Goal: Transaction & Acquisition: Purchase product/service

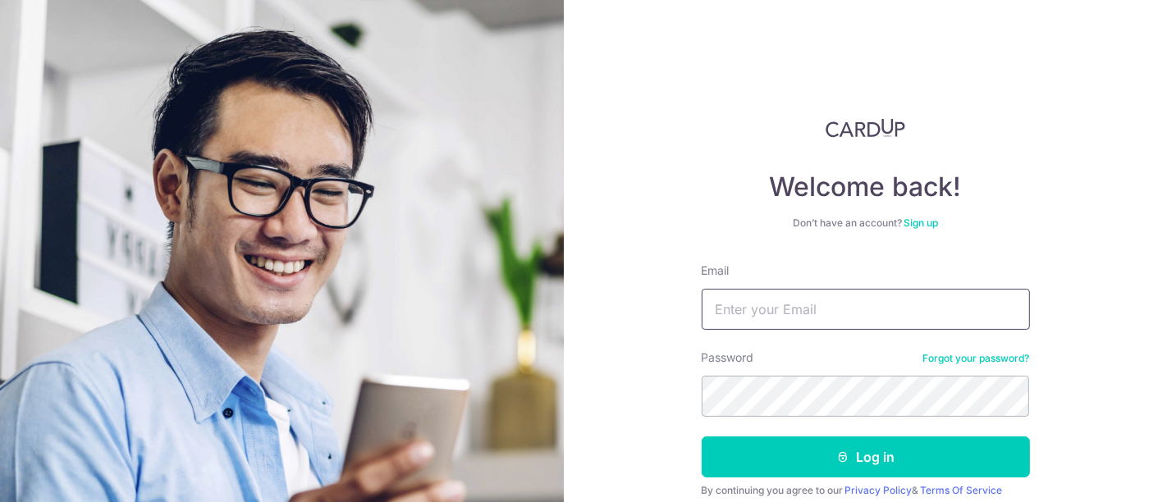
click at [811, 299] on input "Email" at bounding box center [865, 309] width 328 height 41
type input "mervynz09@hotmail.com"
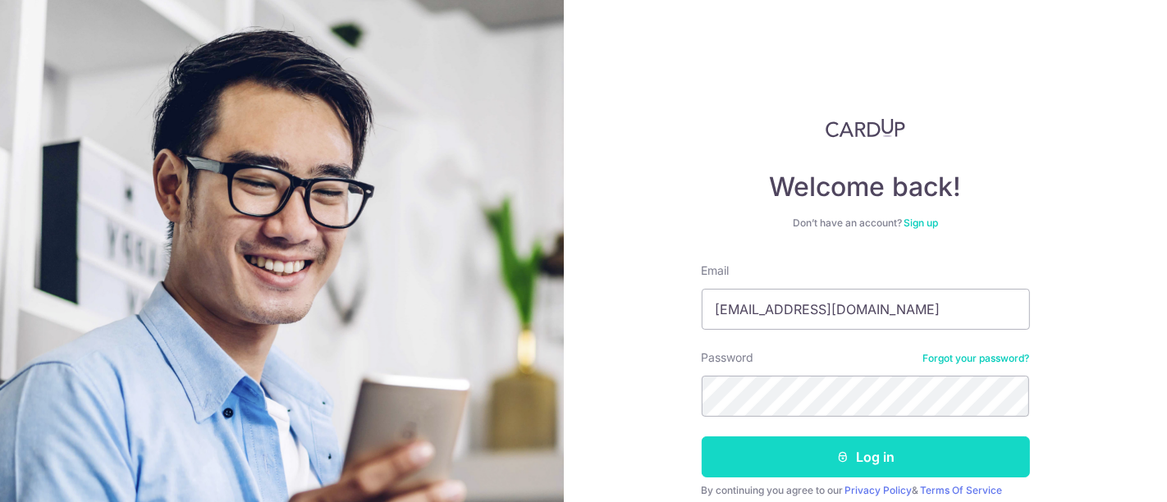
click at [825, 453] on button "Log in" at bounding box center [865, 456] width 328 height 41
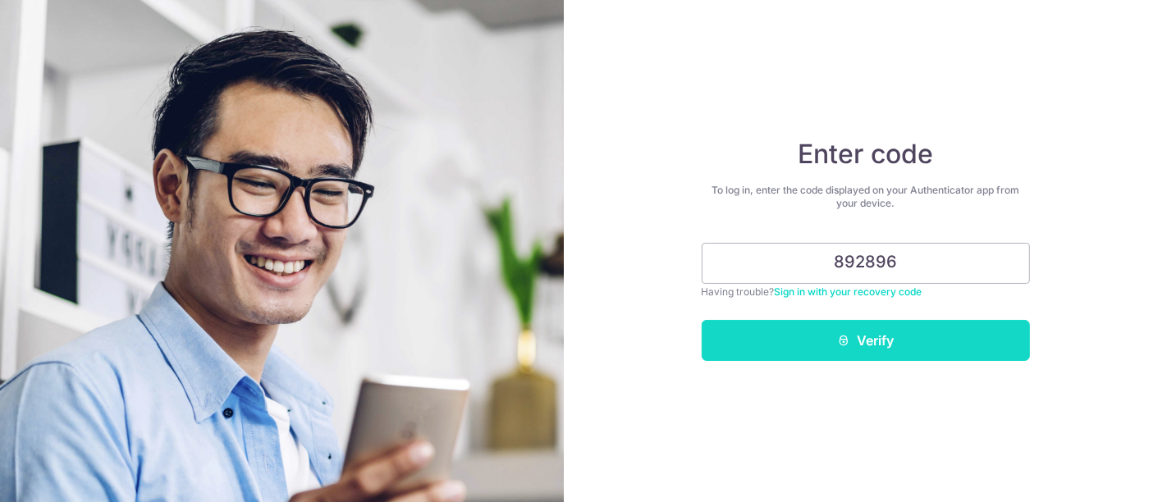
type input "892896"
click at [876, 334] on button "Verify" at bounding box center [865, 340] width 328 height 41
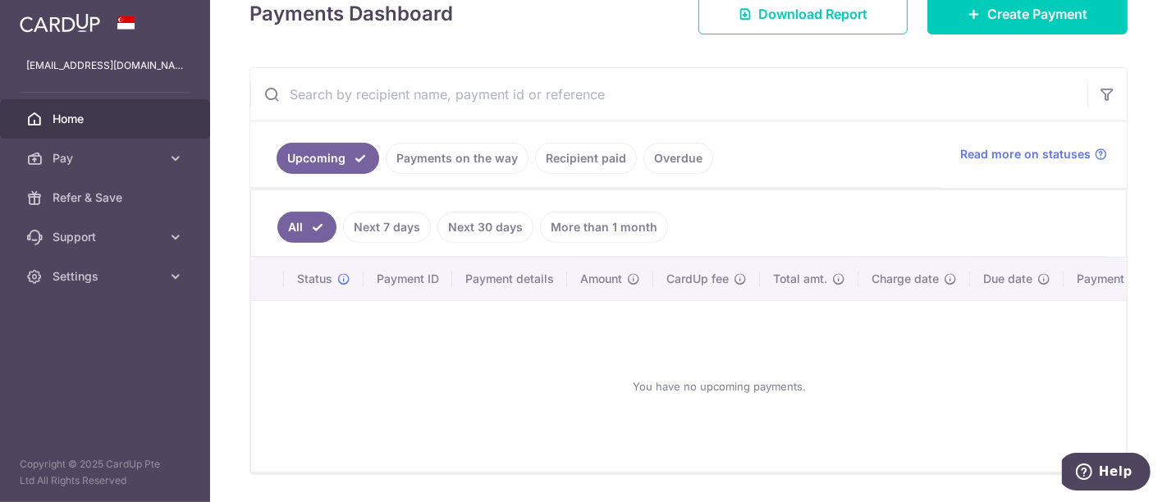
scroll to position [304, 0]
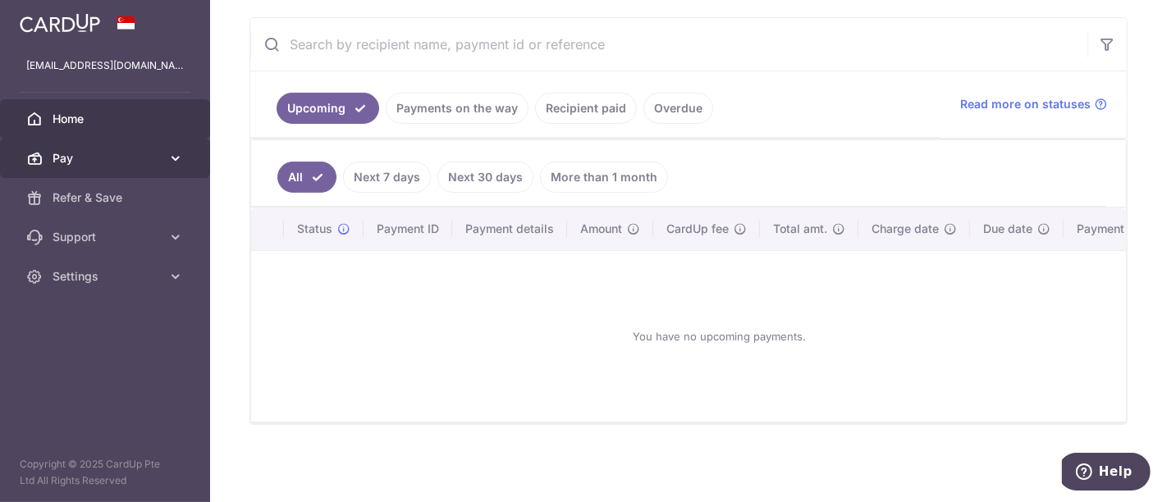
click at [161, 154] on link "Pay" at bounding box center [105, 158] width 210 height 39
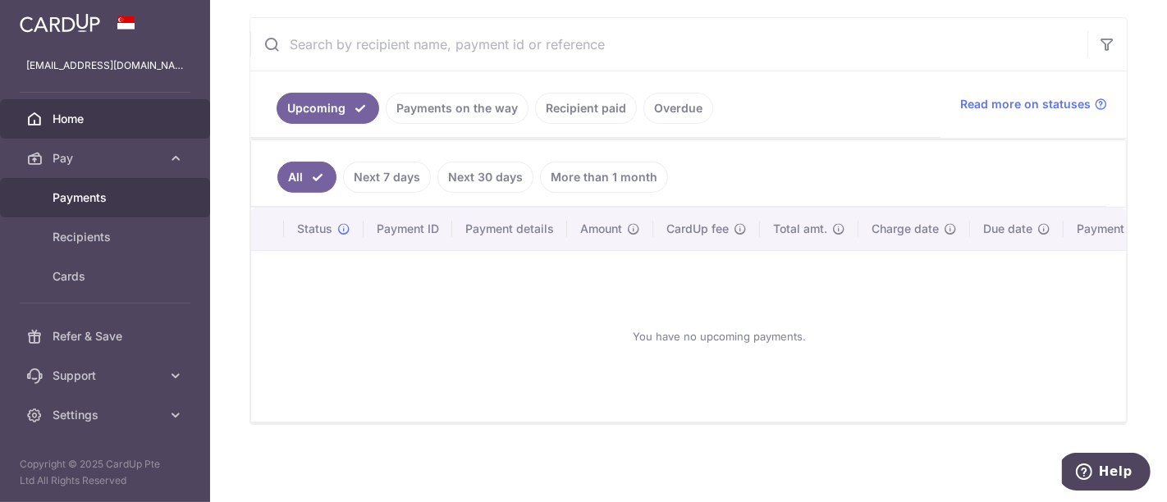
click at [97, 190] on span "Payments" at bounding box center [107, 198] width 108 height 16
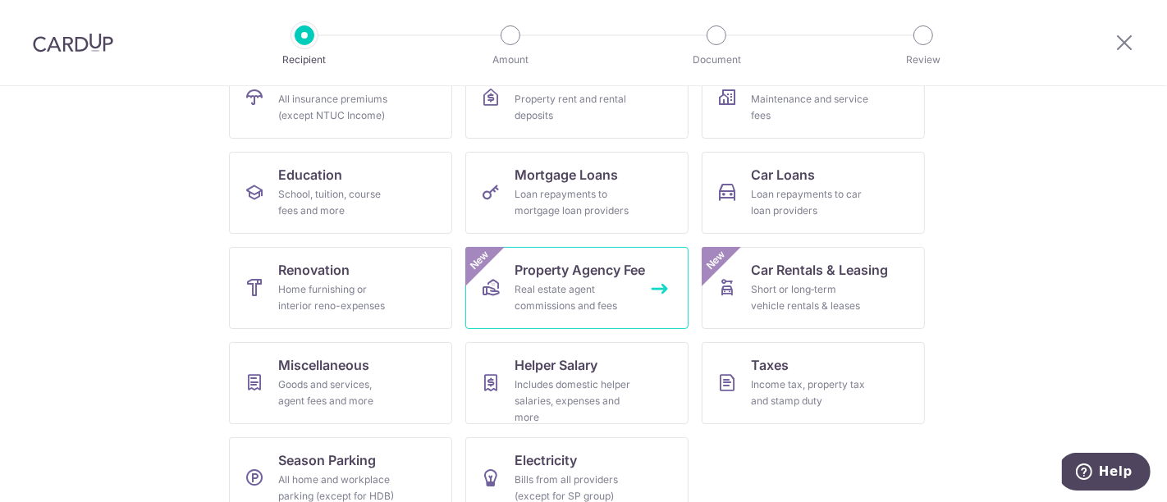
scroll to position [231, 0]
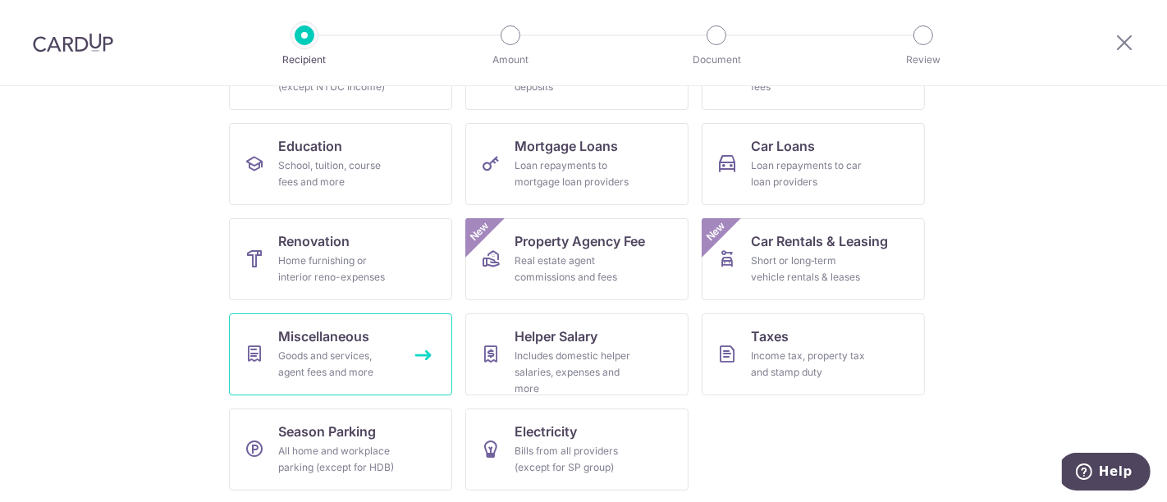
click at [393, 334] on link "Miscellaneous Goods and services, agent fees and more" at bounding box center [340, 354] width 223 height 82
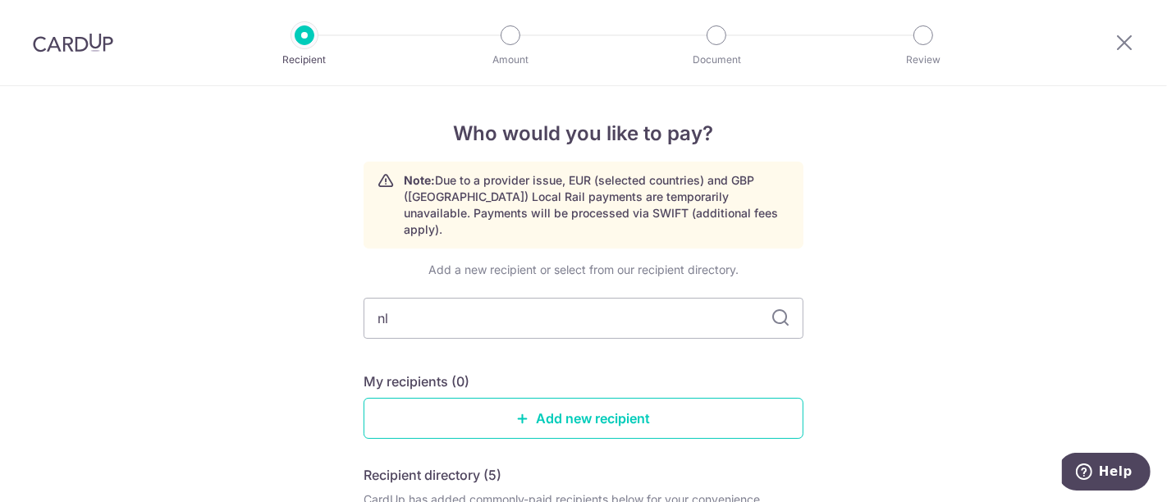
type input "nlc"
type input "nlc law"
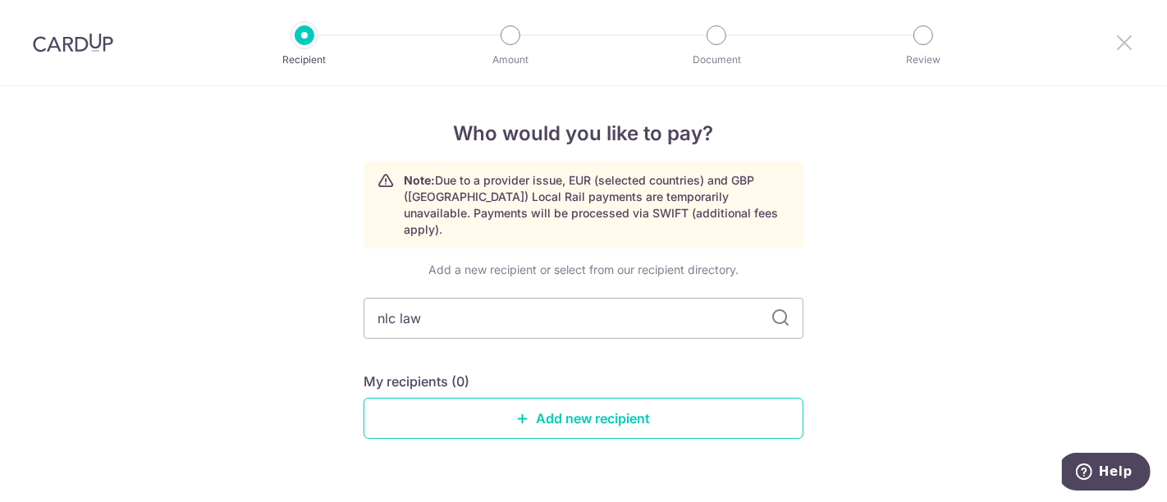
click at [1128, 40] on icon at bounding box center [1124, 42] width 20 height 21
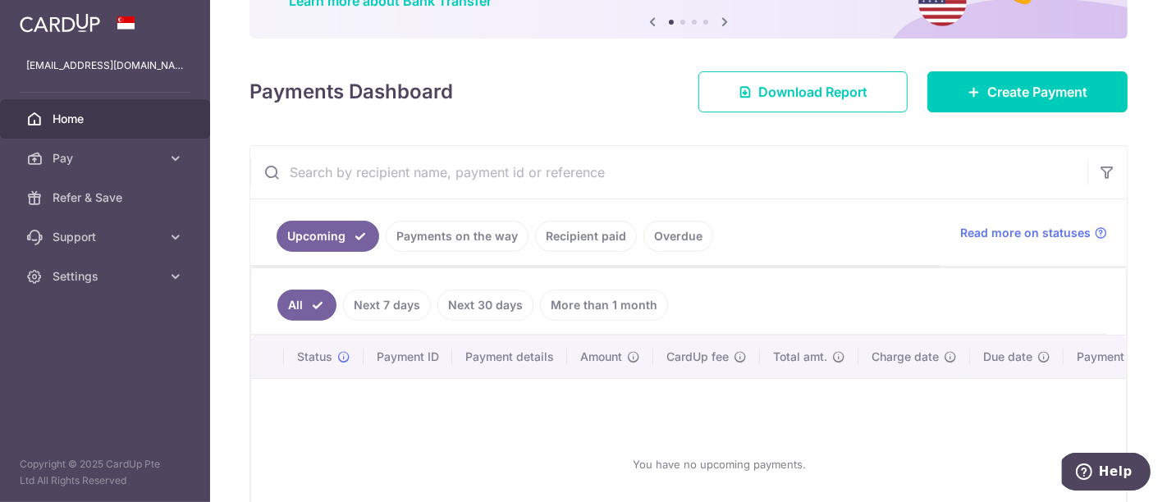
scroll to position [273, 0]
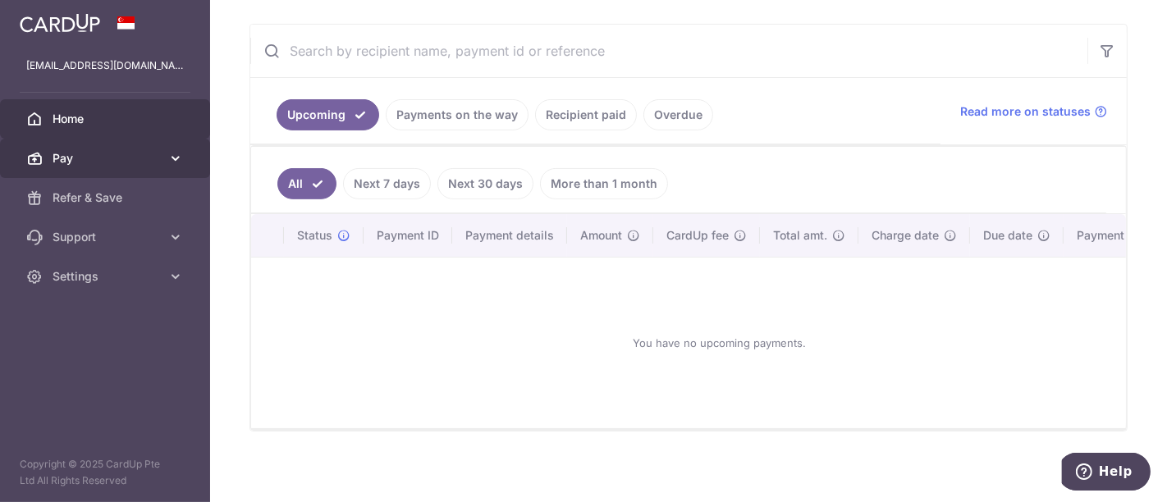
click at [138, 158] on span "Pay" at bounding box center [107, 158] width 108 height 16
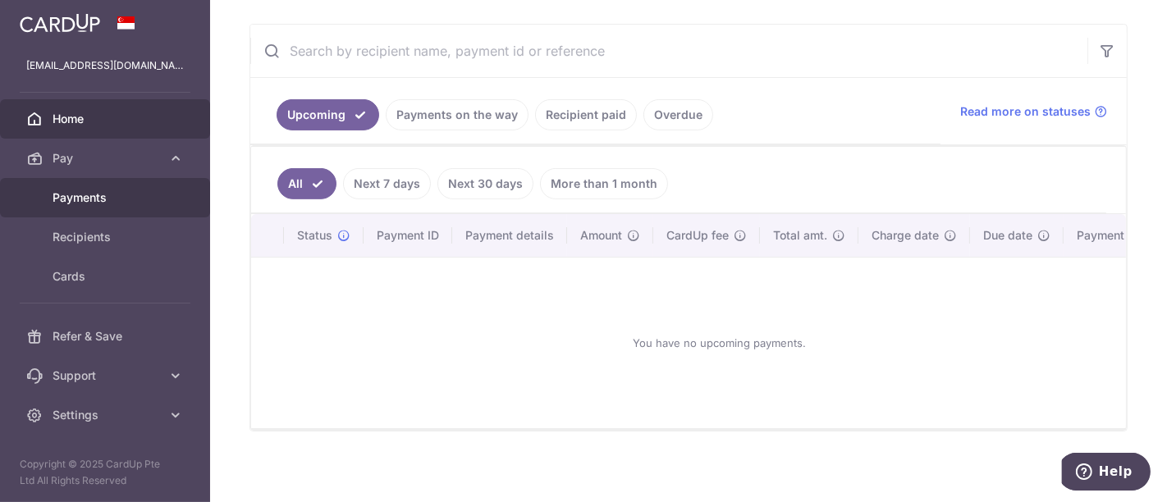
click at [113, 200] on span "Payments" at bounding box center [107, 198] width 108 height 16
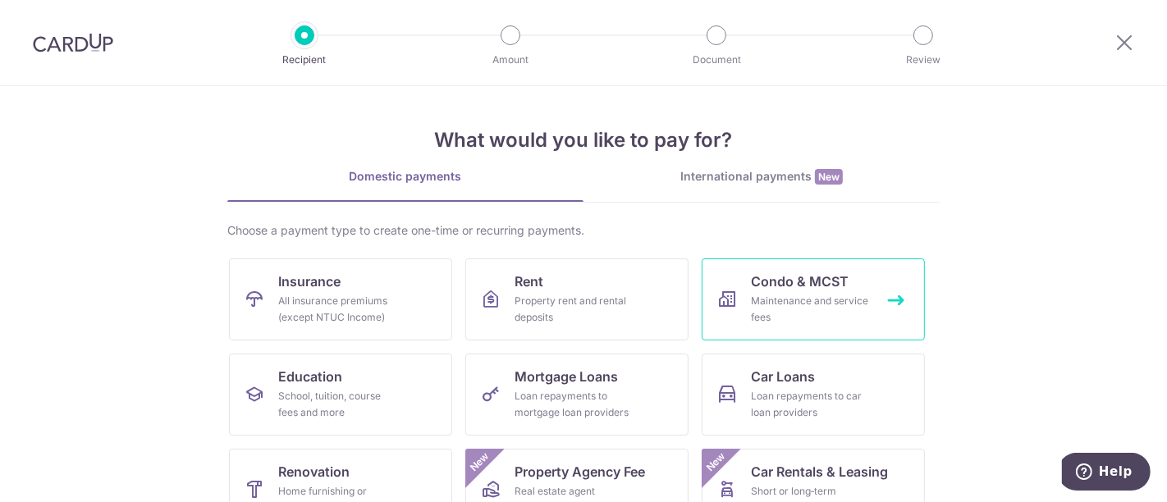
click at [816, 311] on div "Maintenance and service fees" at bounding box center [810, 309] width 118 height 33
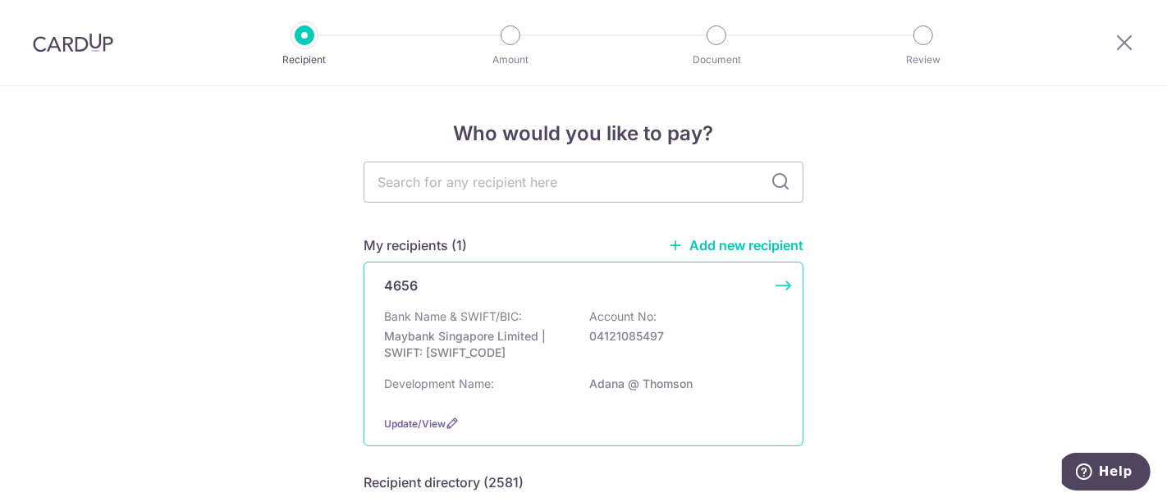
click at [778, 287] on div "4656 Bank Name & SWIFT/BIC: Maybank Singapore Limited | SWIFT: [SWIFT_CODE] Acc…" at bounding box center [583, 354] width 440 height 185
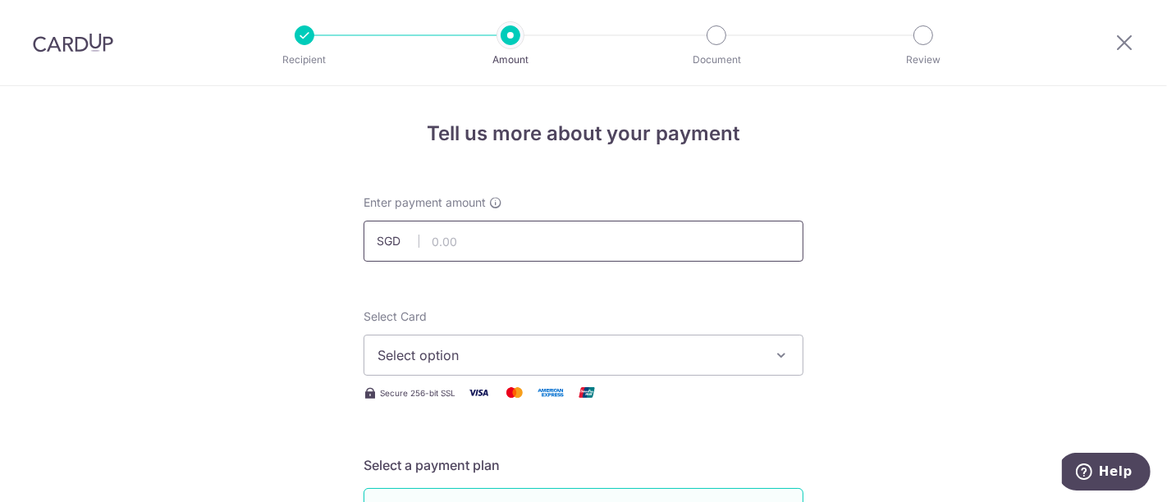
click at [446, 230] on input "text" at bounding box center [583, 241] width 440 height 41
type input "145.50"
click at [773, 353] on icon "button" at bounding box center [781, 355] width 16 height 16
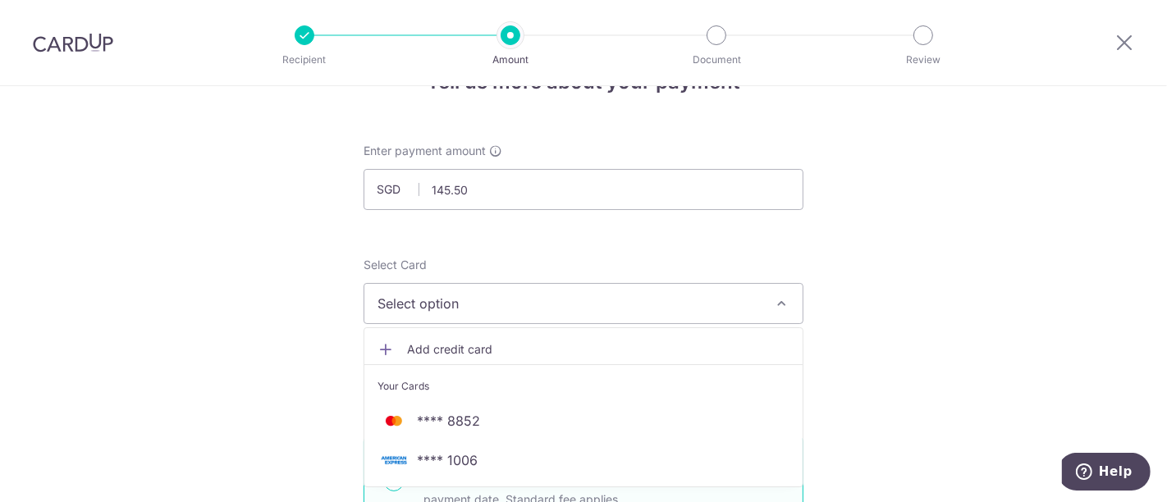
scroll to position [91, 0]
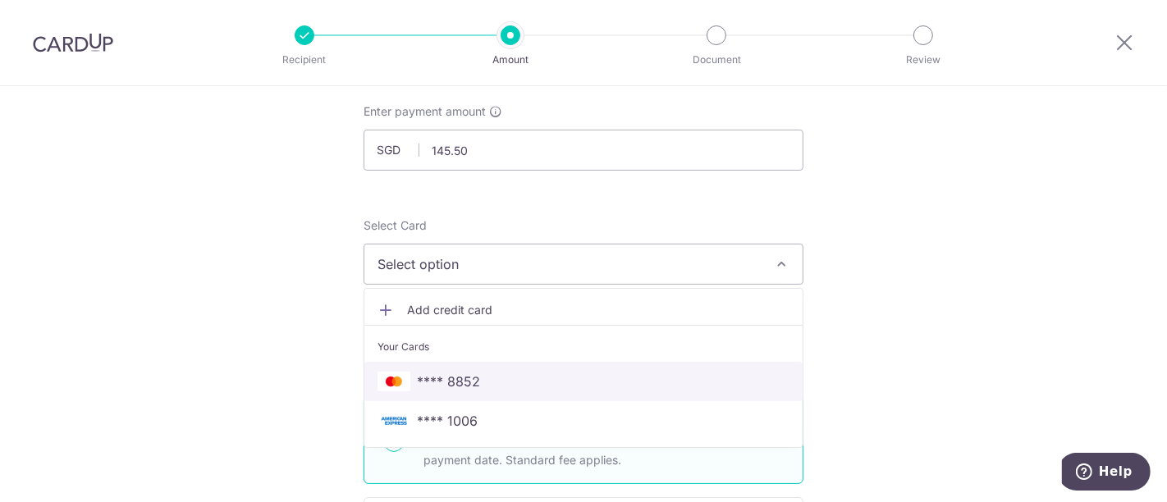
click at [489, 392] on link "**** 8852" at bounding box center [583, 381] width 438 height 39
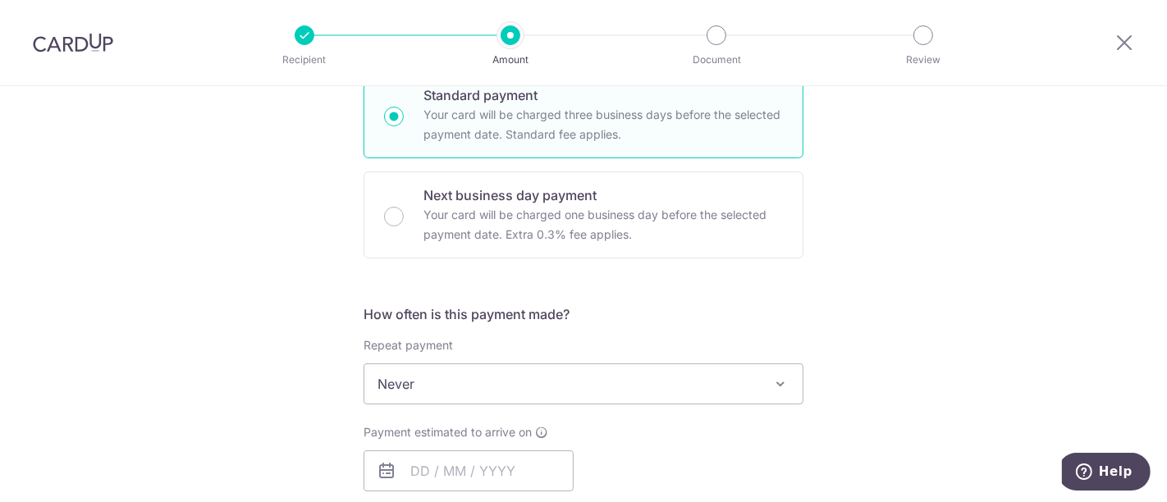
scroll to position [455, 0]
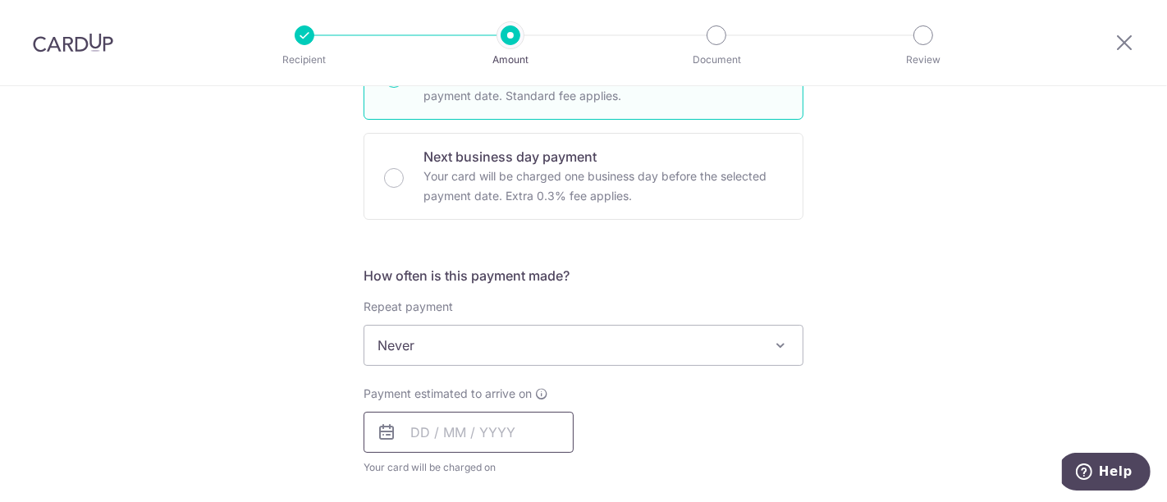
click at [442, 436] on input "text" at bounding box center [468, 432] width 210 height 41
click at [422, 424] on input "text" at bounding box center [468, 432] width 210 height 41
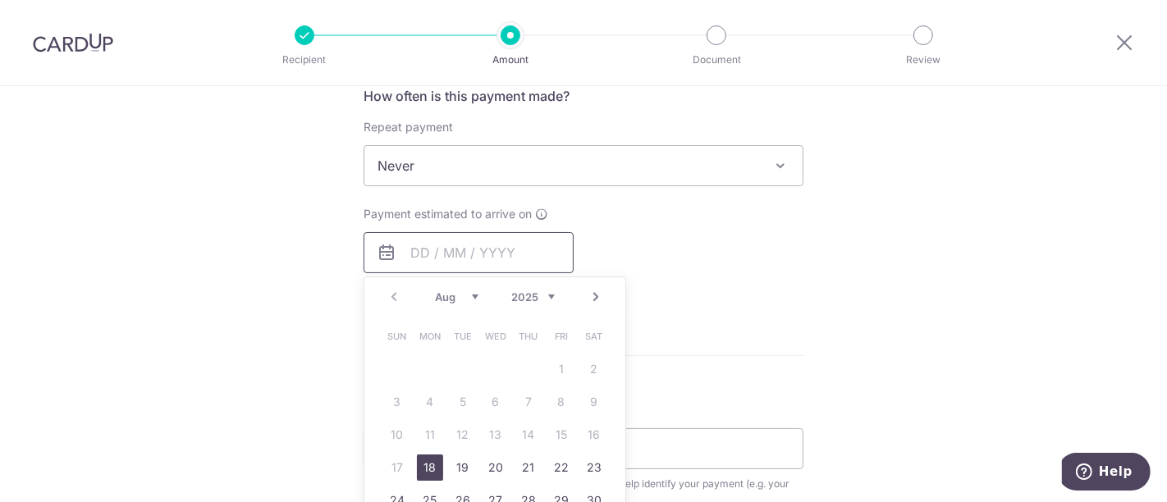
scroll to position [638, 0]
click at [489, 455] on link "20" at bounding box center [495, 465] width 26 height 26
type input "20/08/2025"
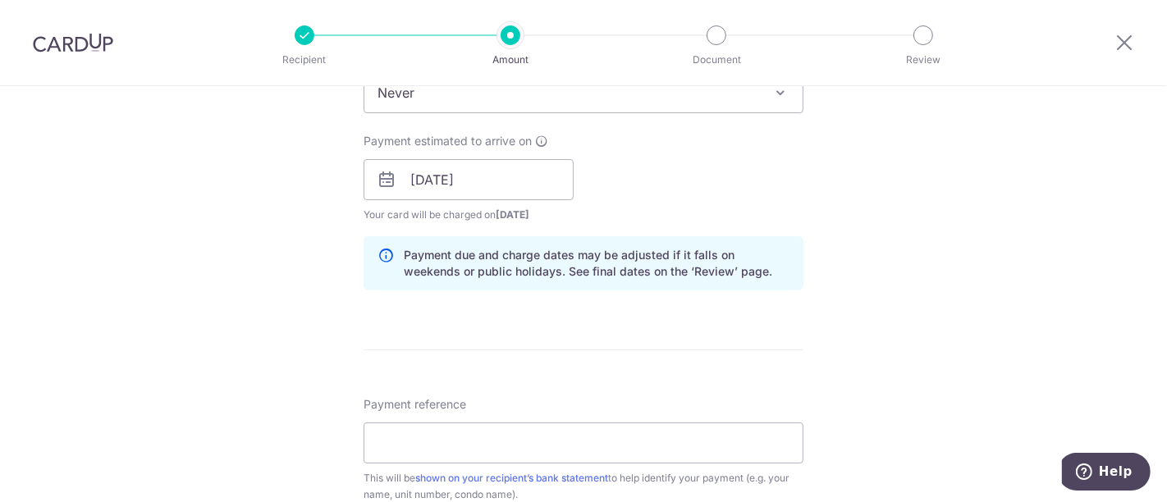
scroll to position [820, 0]
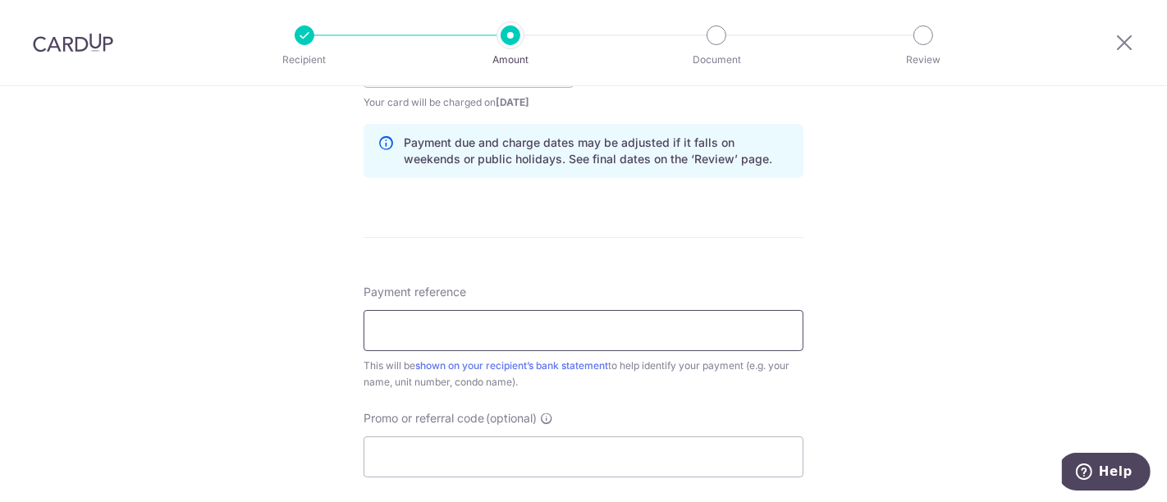
click at [459, 336] on input "Payment reference" at bounding box center [583, 330] width 440 height 41
type input "012-02-15 S LEVY"
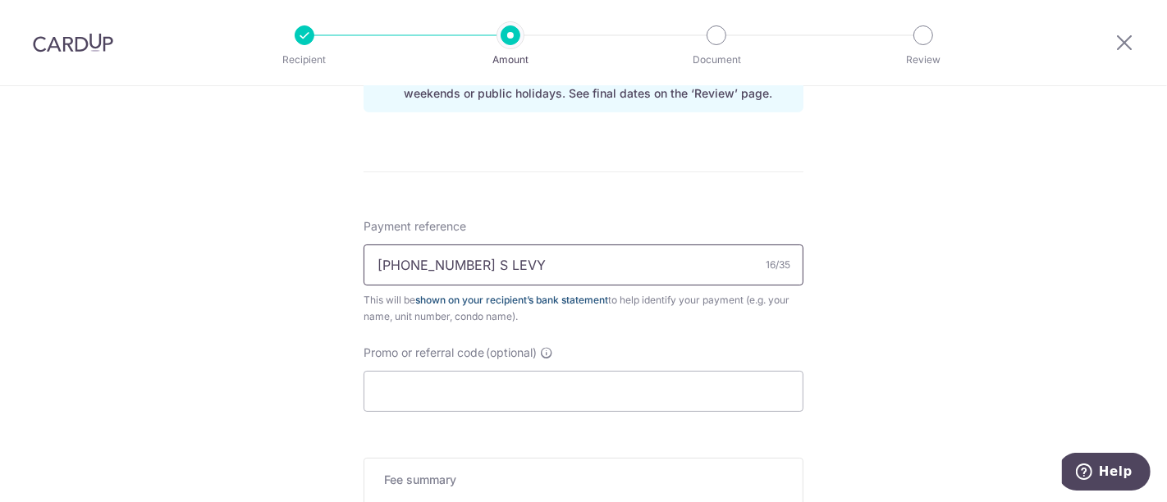
scroll to position [912, 0]
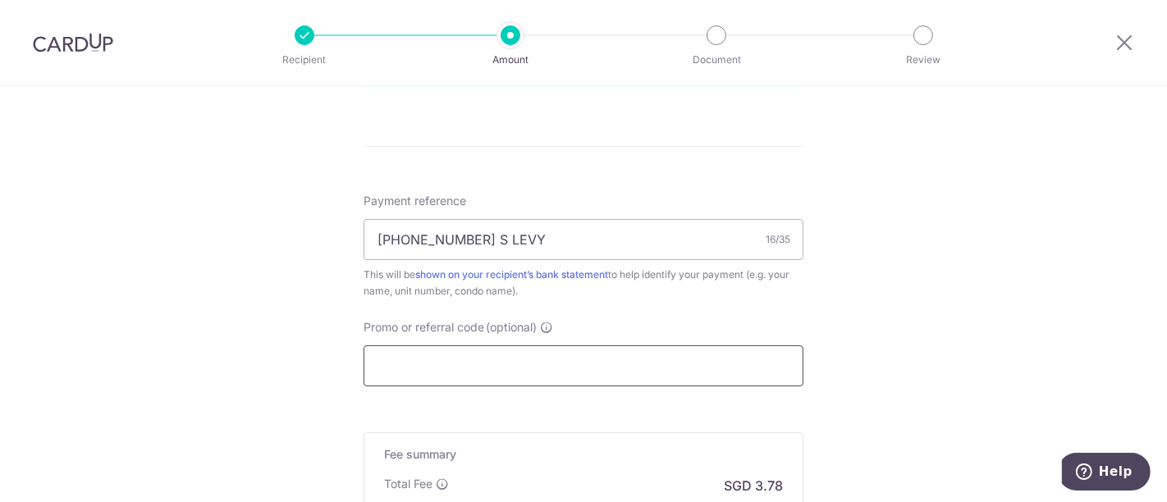
click at [506, 357] on input "Promo or referral code (optional)" at bounding box center [583, 365] width 440 height 41
paste input "OFF225"
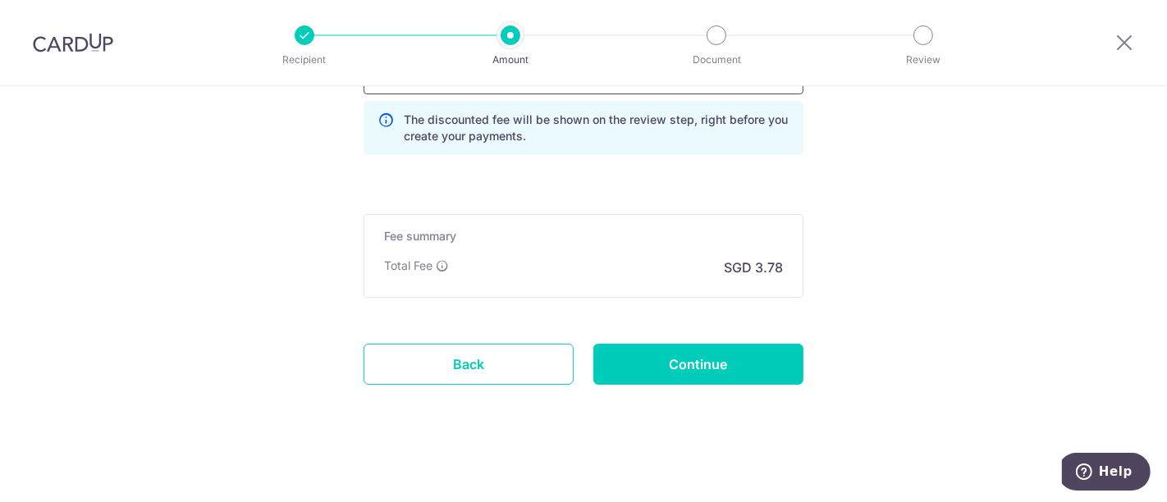
scroll to position [1204, 0]
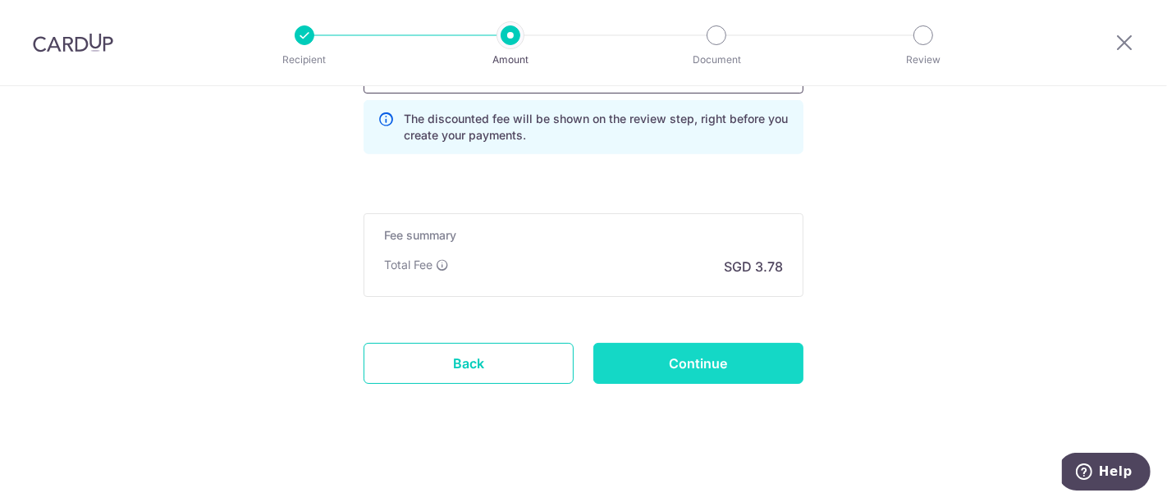
type input "OFF225"
click at [649, 354] on input "Continue" at bounding box center [698, 363] width 210 height 41
type input "Create Schedule"
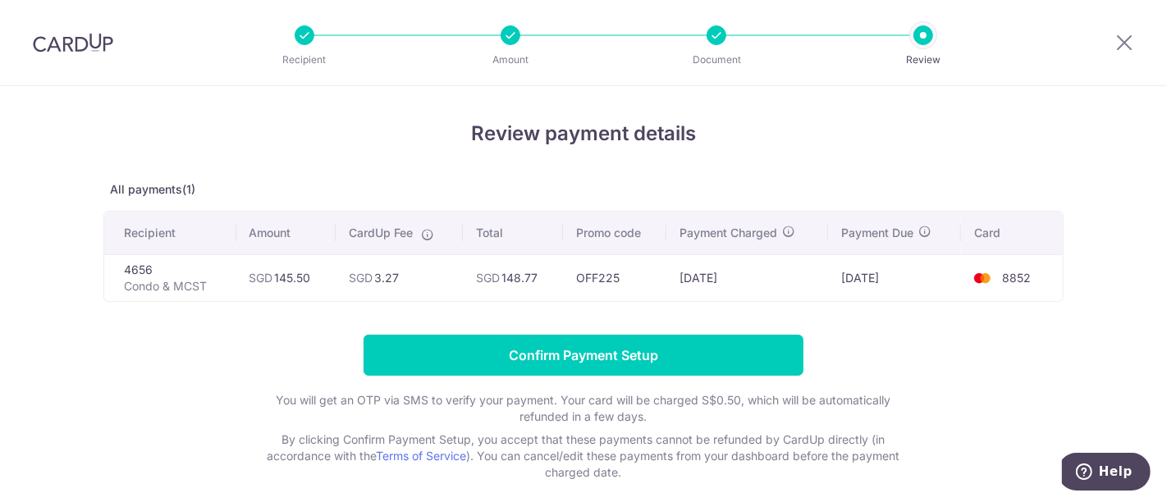
click at [103, 320] on div "Review payment details All payments(1) Recipient Amount CardUp Fee Total Promo …" at bounding box center [583, 300] width 960 height 362
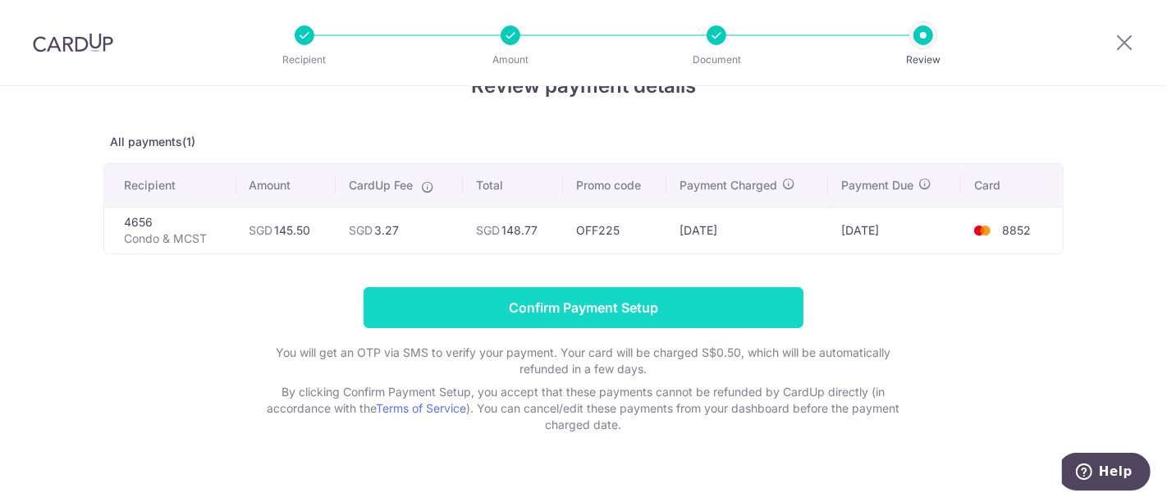
scroll to position [74, 0]
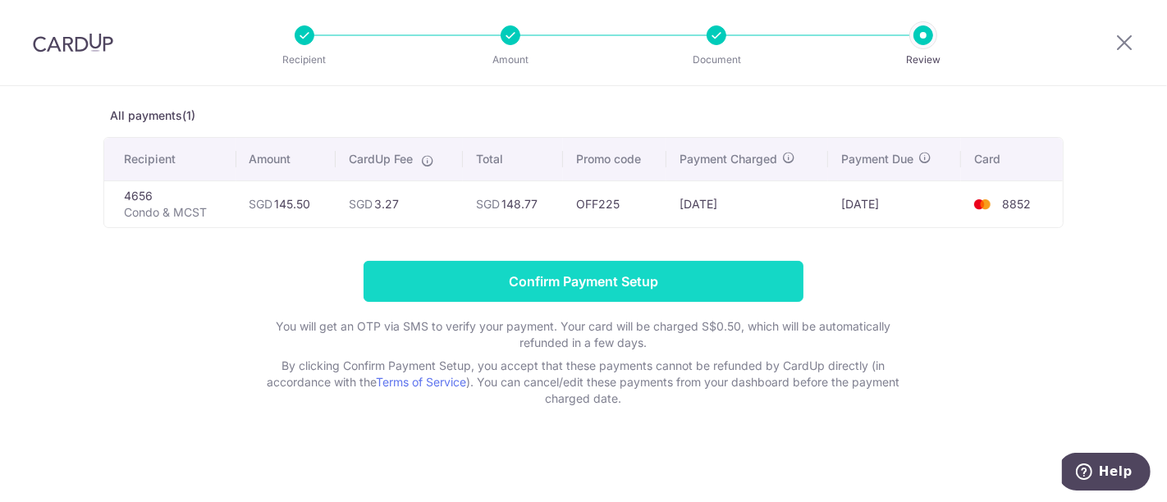
click at [685, 287] on input "Confirm Payment Setup" at bounding box center [583, 281] width 440 height 41
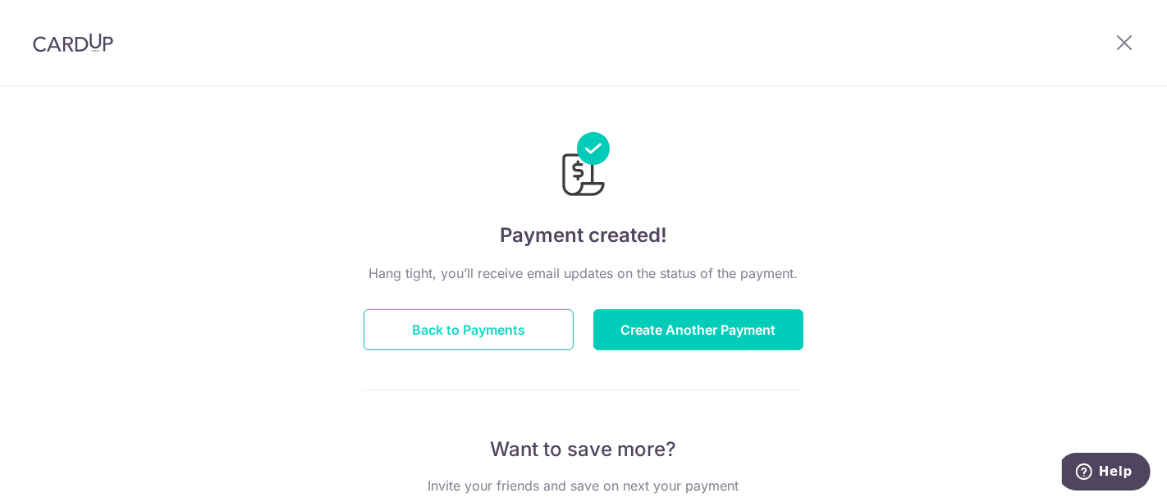
click at [487, 313] on button "Back to Payments" at bounding box center [468, 329] width 210 height 41
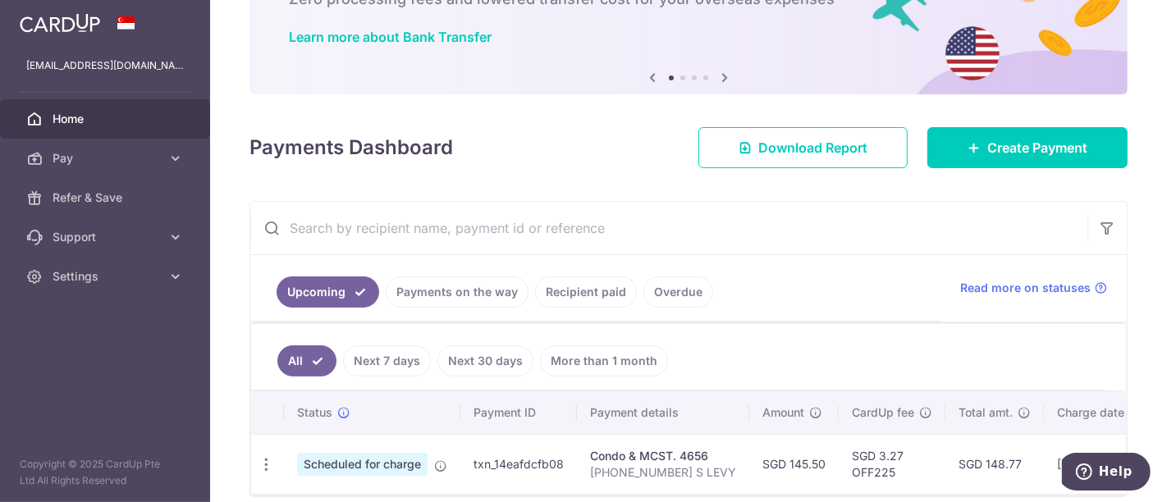
scroll to position [182, 0]
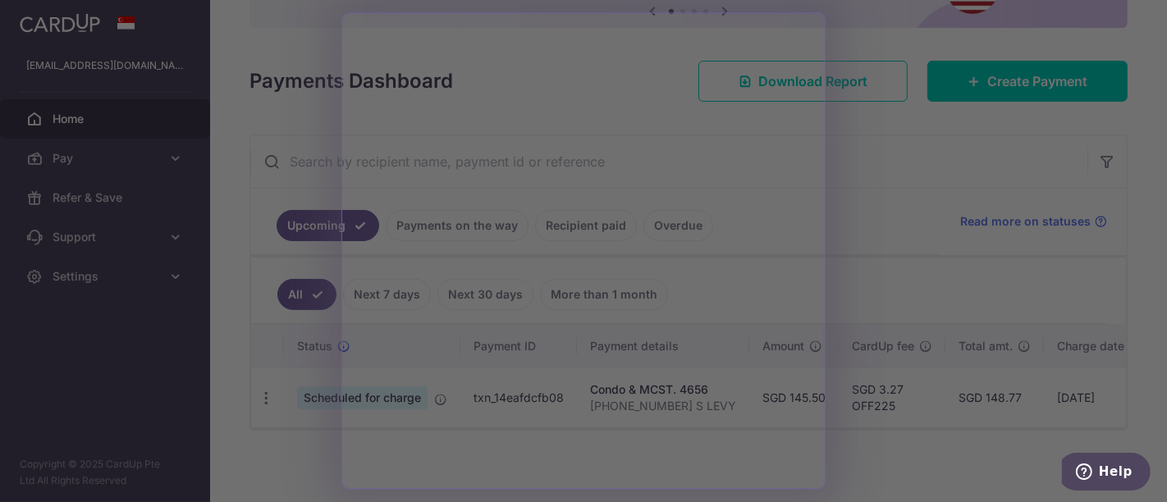
click at [894, 185] on div at bounding box center [589, 253] width 1178 height 507
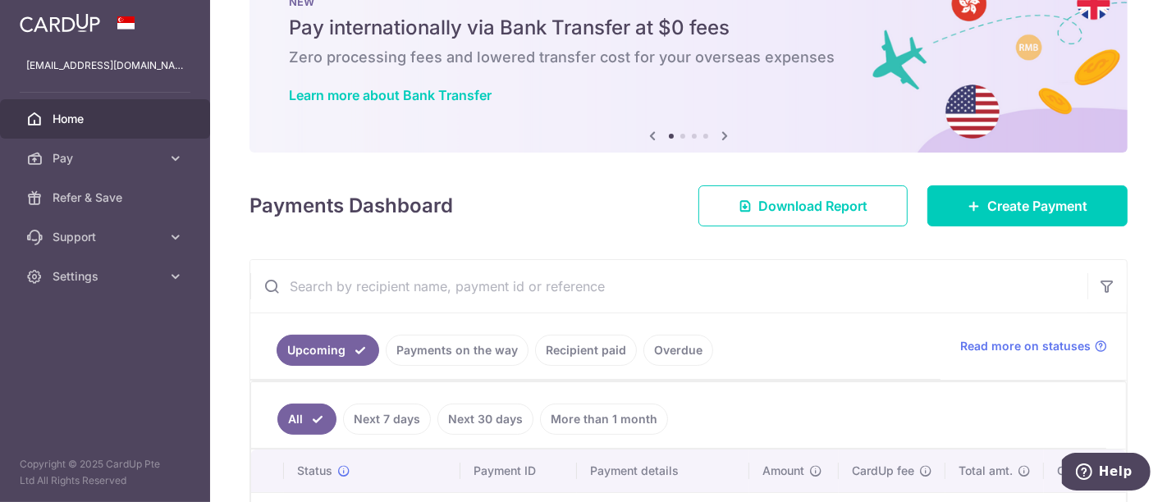
scroll to position [0, 0]
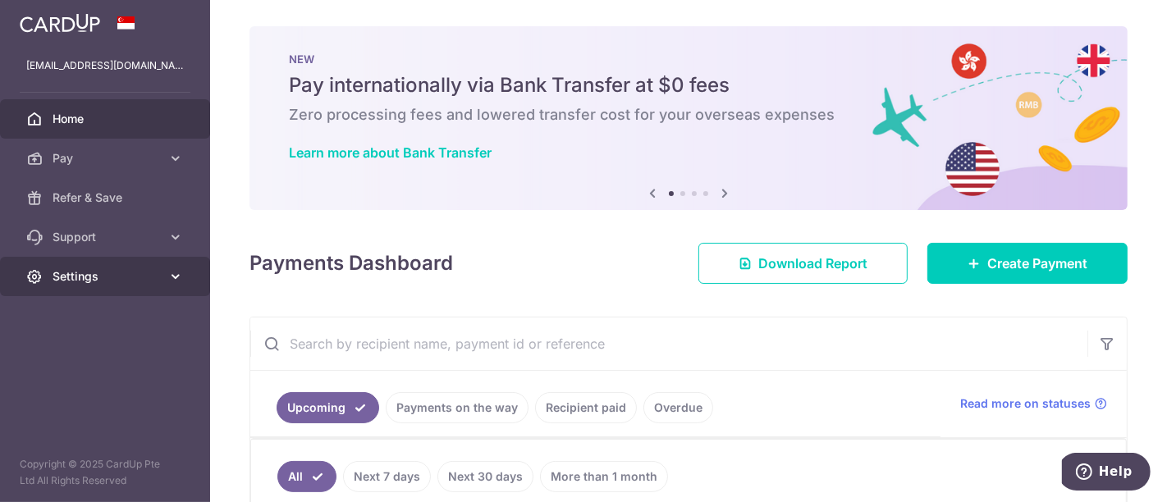
click at [94, 269] on span "Settings" at bounding box center [107, 276] width 108 height 16
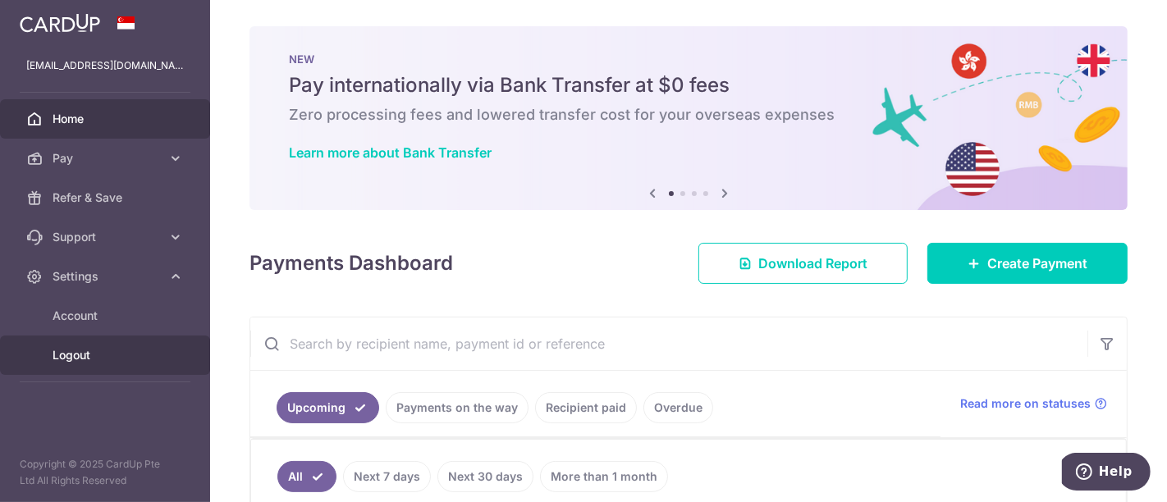
click at [76, 356] on span "Logout" at bounding box center [107, 355] width 108 height 16
